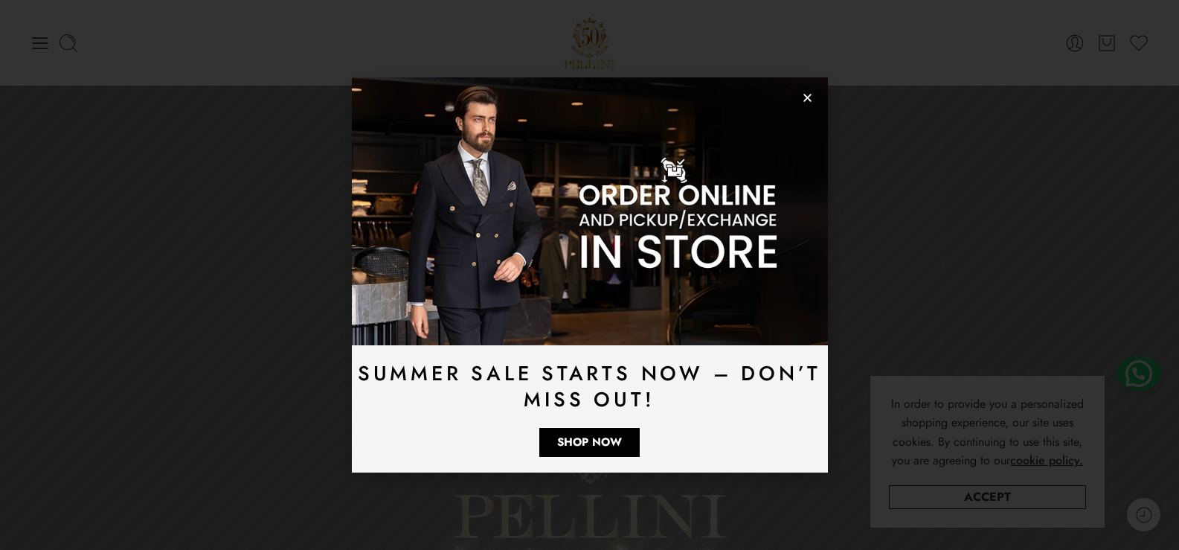
click at [805, 96] on use "Close" at bounding box center [807, 98] width 8 height 8
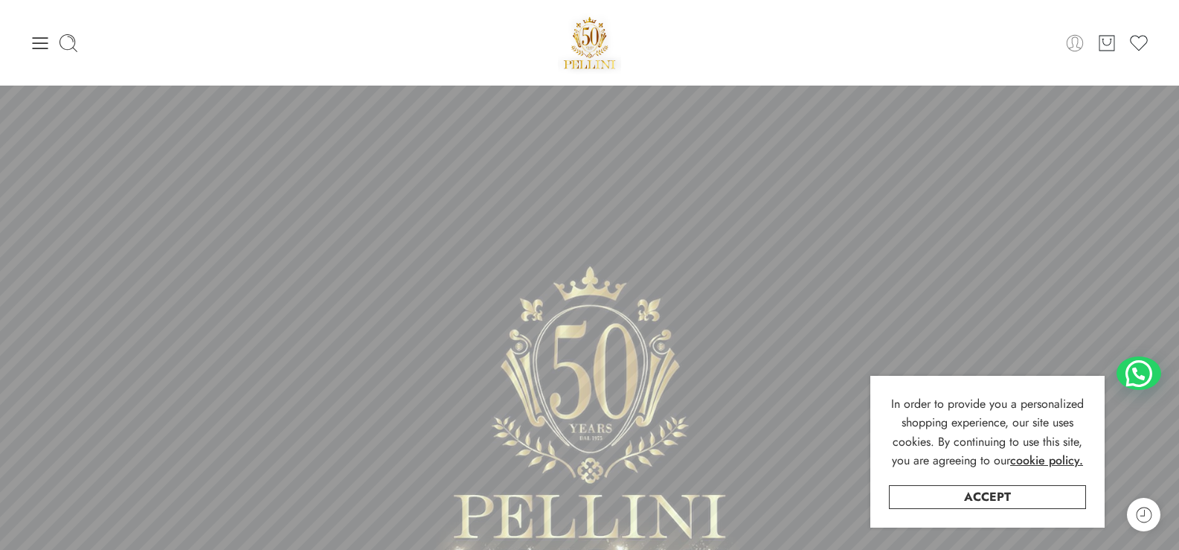
click at [1070, 48] on icon at bounding box center [1074, 42] width 16 height 16
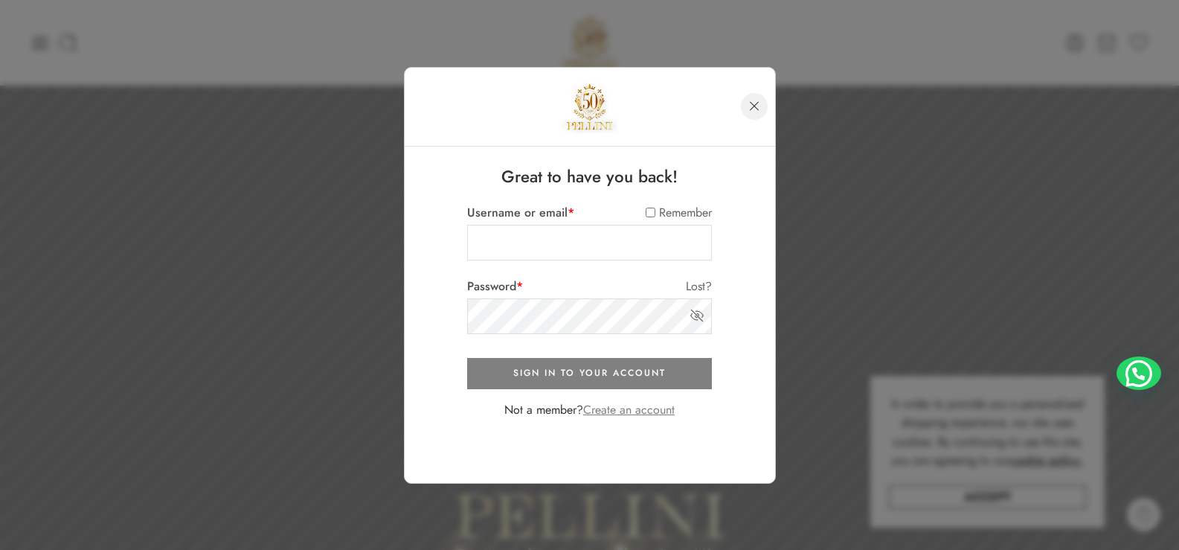
click at [750, 106] on link at bounding box center [754, 106] width 27 height 27
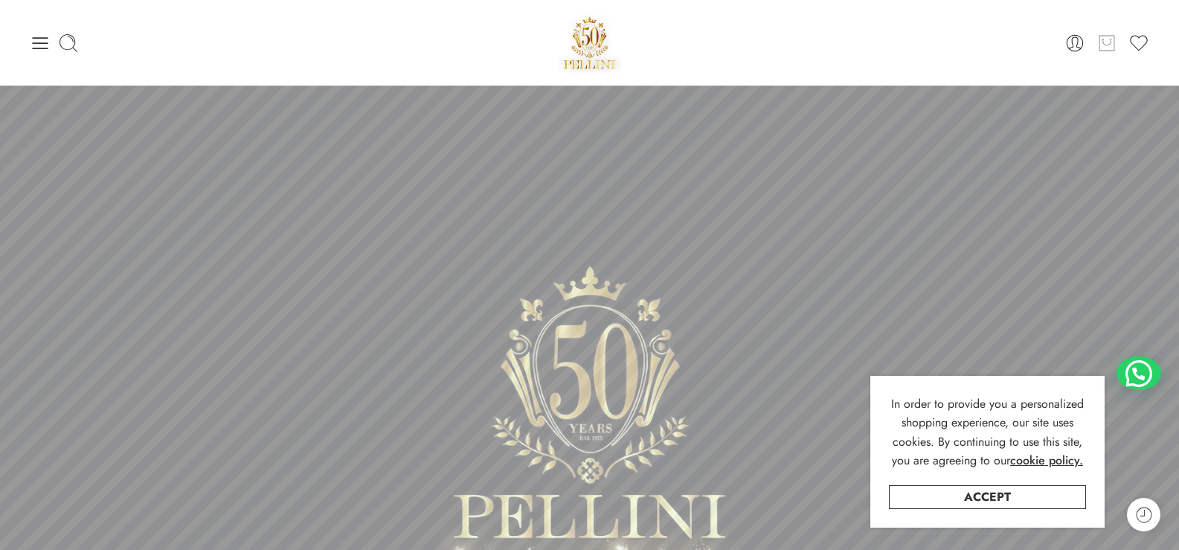
click at [1107, 51] on icon at bounding box center [1106, 43] width 19 height 21
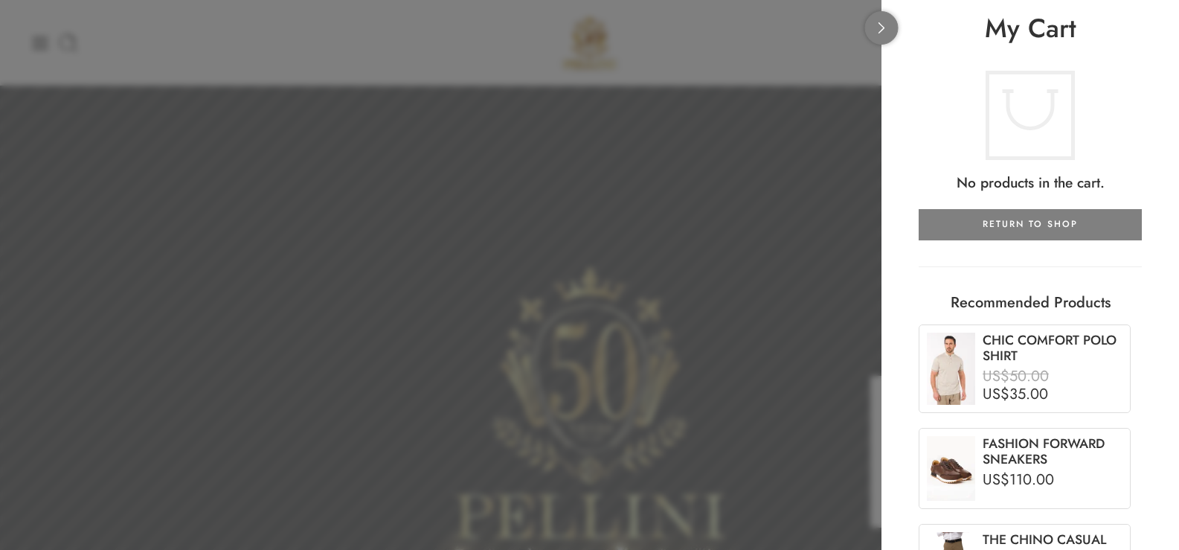
click at [885, 32] on icon at bounding box center [881, 27] width 11 height 11
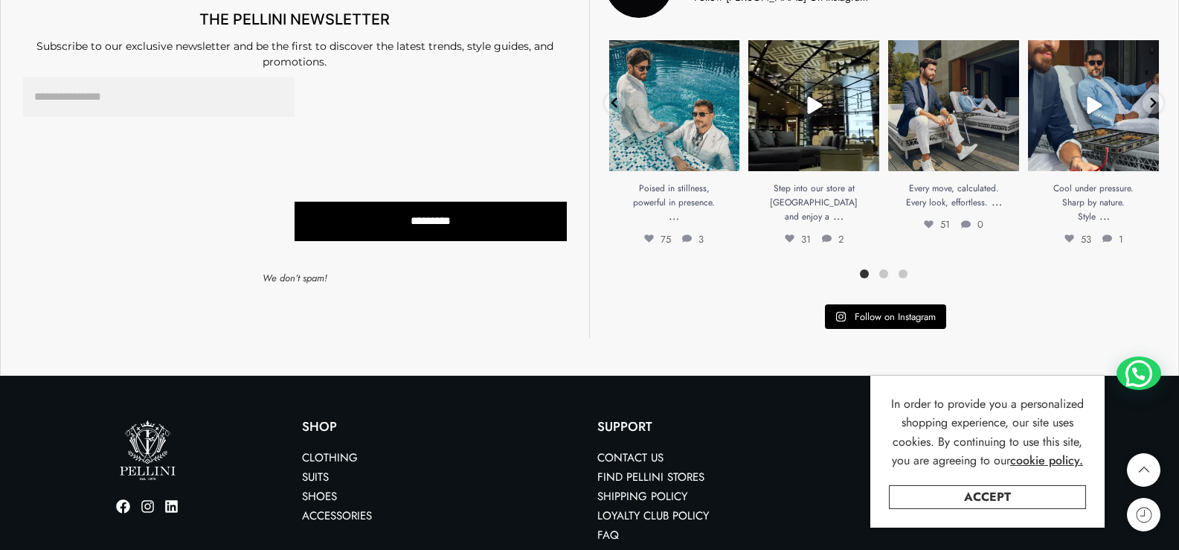
scroll to position [4372, 0]
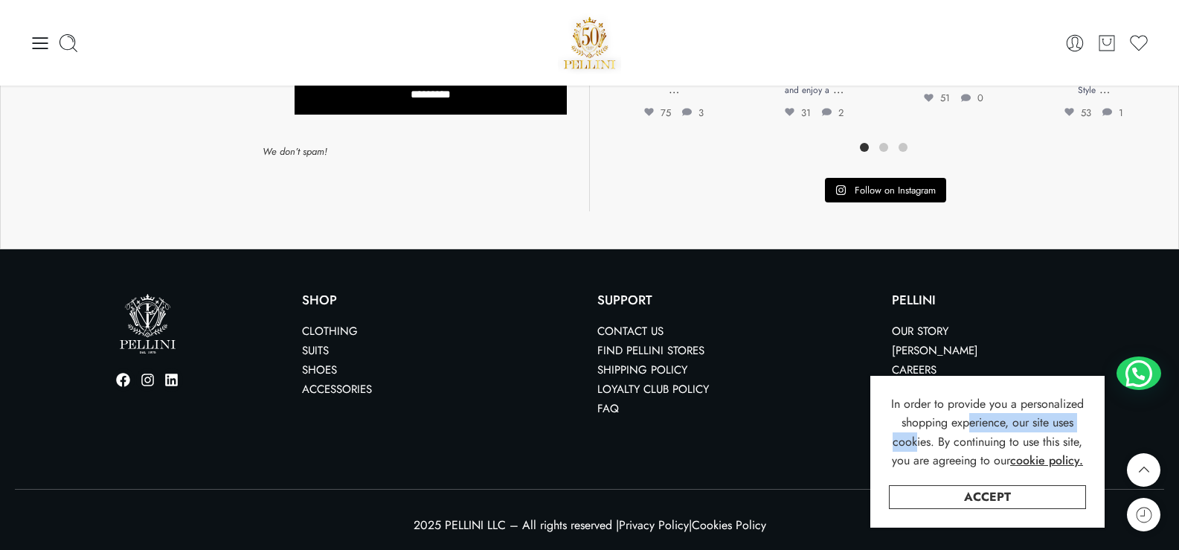
drag, startPoint x: 1090, startPoint y: 383, endPoint x: 1037, endPoint y: 425, distance: 68.3
click at [1037, 425] on div "In order to provide you a personalized shopping experience, our site uses cooki…" at bounding box center [987, 452] width 234 height 152
click at [606, 407] on link "FAQ" at bounding box center [608, 408] width 22 height 16
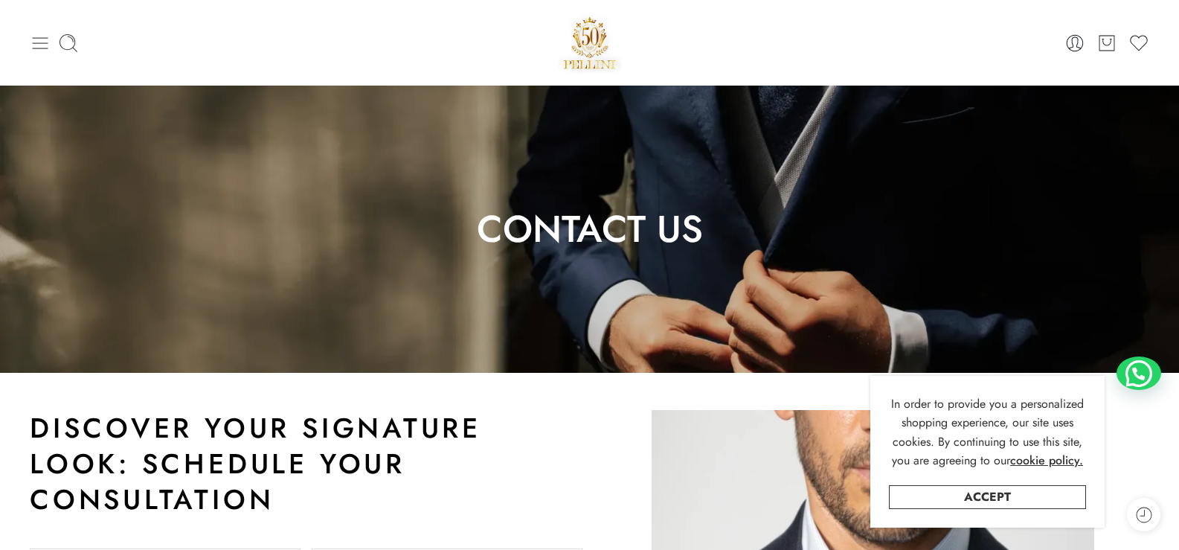
click at [45, 40] on icon at bounding box center [40, 43] width 21 height 21
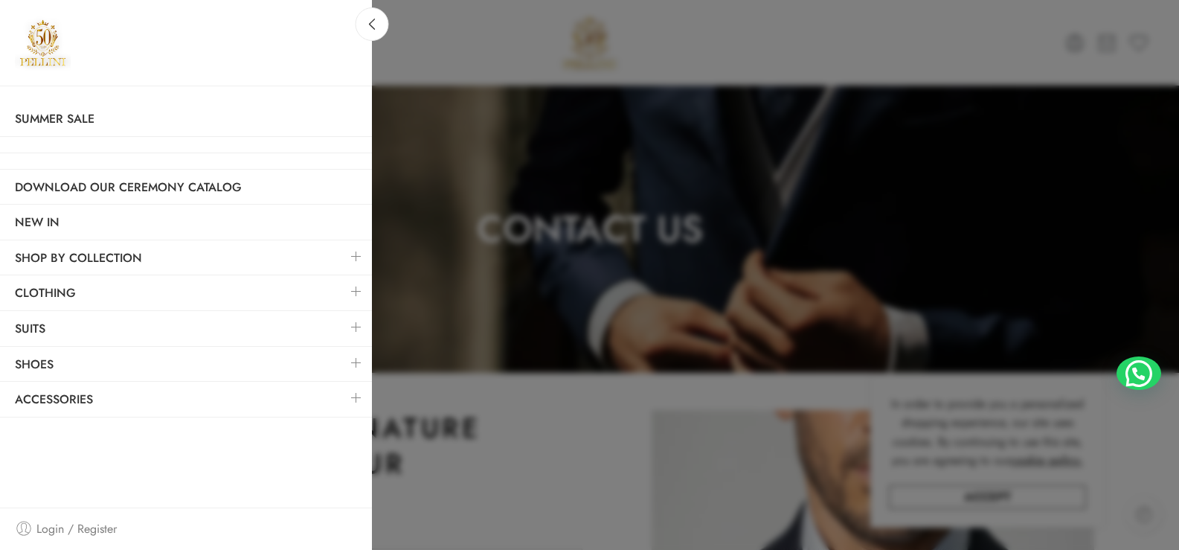
click at [97, 532] on span "Login / Register" at bounding box center [76, 528] width 80 height 19
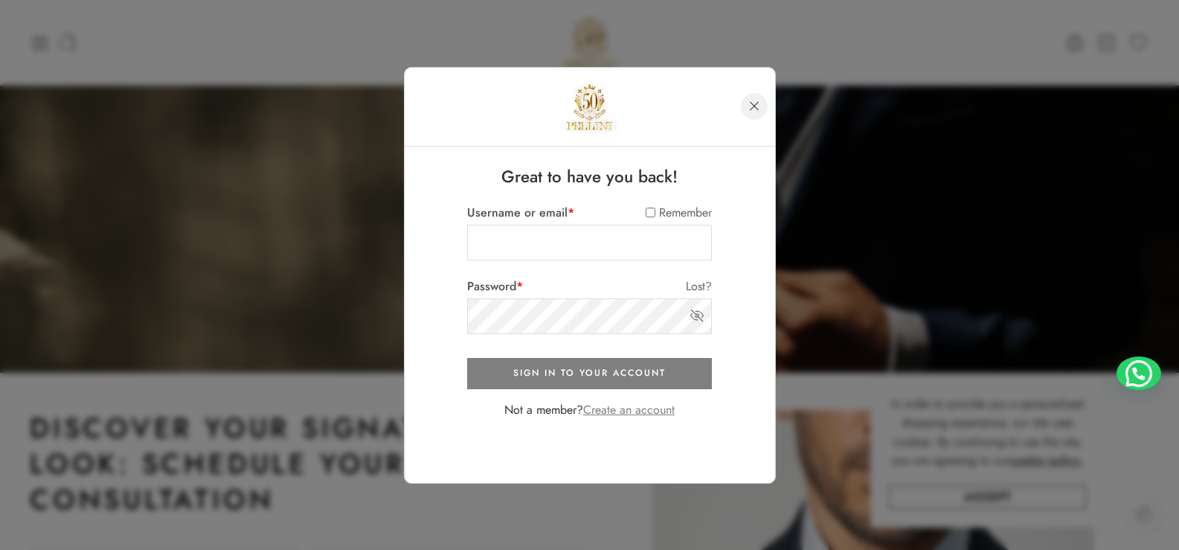
click at [748, 106] on link at bounding box center [754, 106] width 27 height 27
